Goal: Task Accomplishment & Management: Manage account settings

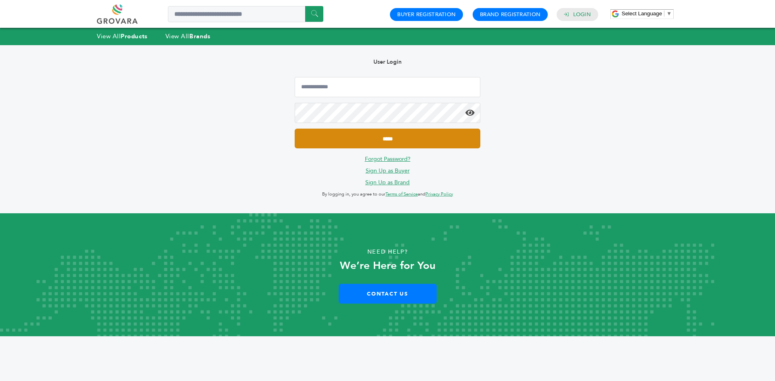
type input "**********"
drag, startPoint x: 320, startPoint y: 142, endPoint x: 319, endPoint y: 138, distance: 4.1
click at [320, 140] on input "*****" at bounding box center [388, 139] width 186 height 20
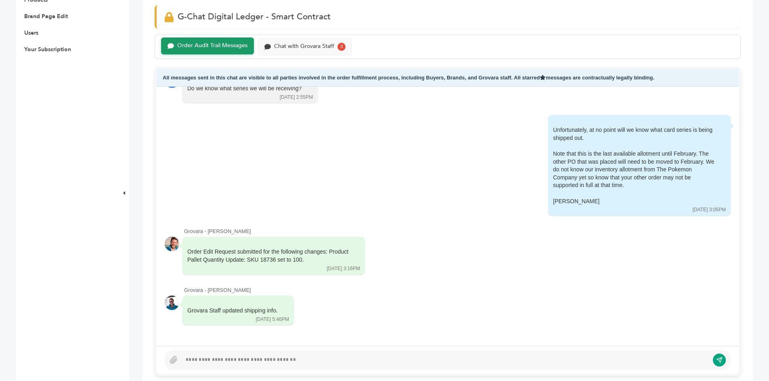
scroll to position [323, 0]
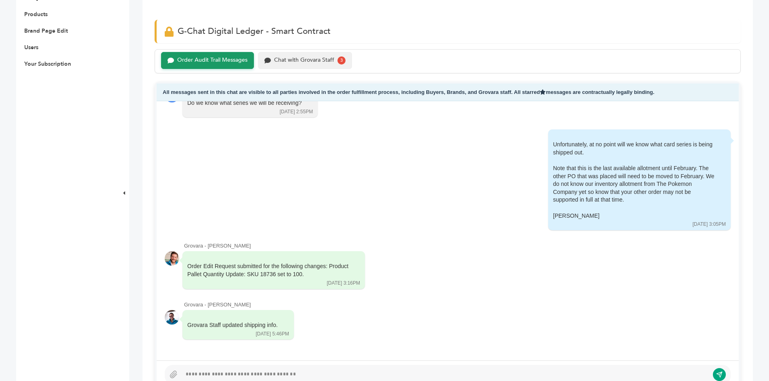
click at [315, 61] on div "Chat with Grovara Staff" at bounding box center [304, 60] width 60 height 7
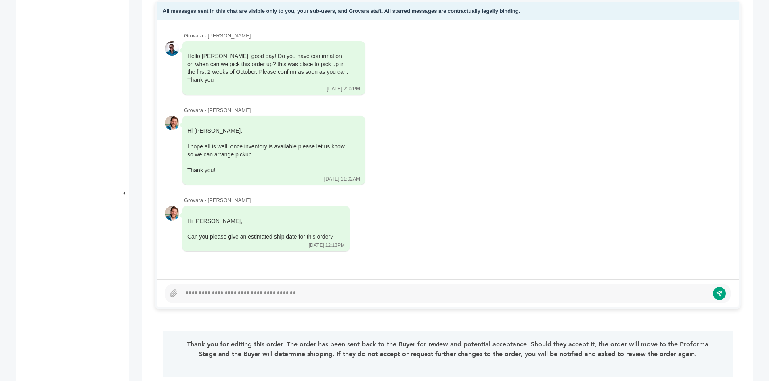
scroll to position [404, 0]
click at [214, 295] on div at bounding box center [445, 293] width 527 height 10
click at [719, 290] on button "submit" at bounding box center [713, 293] width 14 height 14
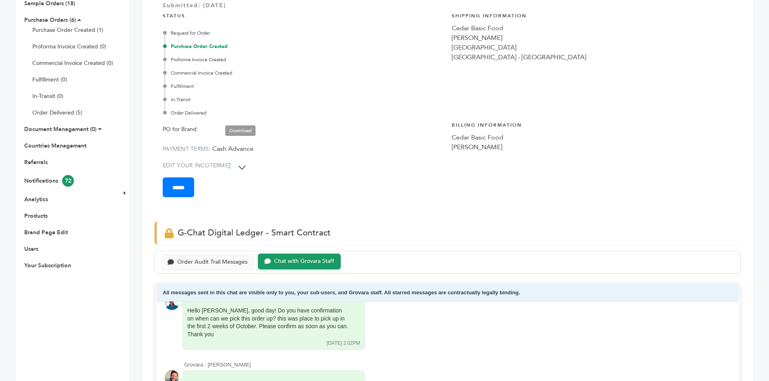
scroll to position [0, 0]
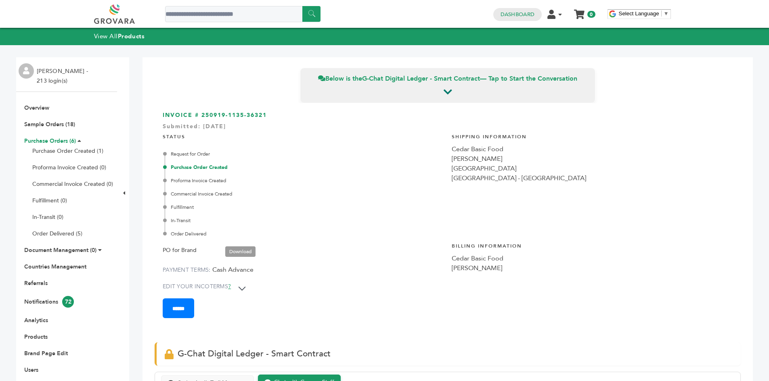
click at [56, 140] on link "Purchase Orders (6)" at bounding box center [50, 141] width 52 height 8
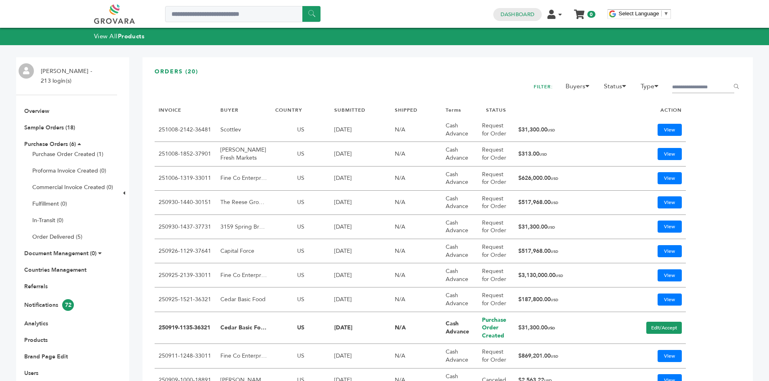
drag, startPoint x: 224, startPoint y: 152, endPoint x: 232, endPoint y: 150, distance: 7.9
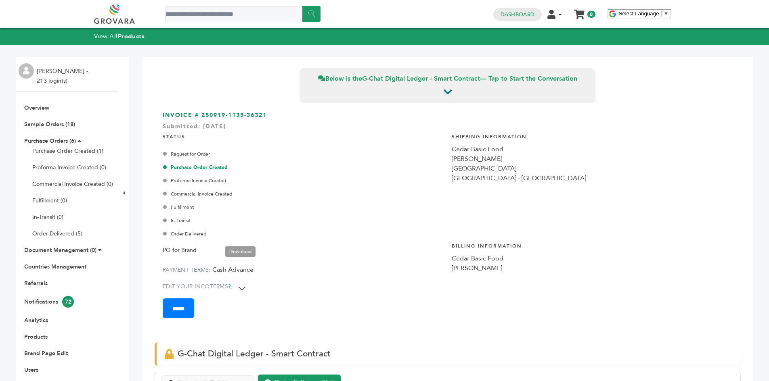
click at [245, 245] on span "PO for Brand Download" at bounding box center [213, 251] width 101 height 14
click at [241, 250] on link "Download" at bounding box center [240, 252] width 30 height 10
click at [119, 23] on link at bounding box center [123, 13] width 59 height 19
